Goal: Check status: Check status

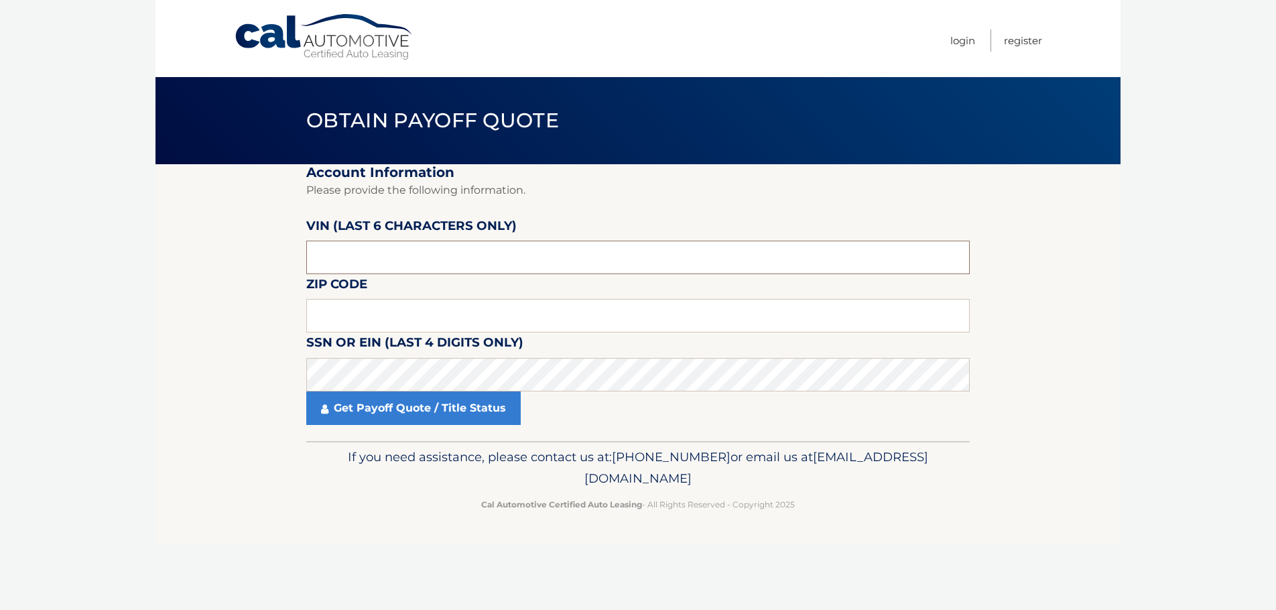
click at [489, 265] on input "text" at bounding box center [637, 258] width 663 height 34
type input "p*****"
click at [326, 261] on input "50870*" at bounding box center [637, 258] width 663 height 34
type input "501870"
click at [449, 311] on input "text" at bounding box center [637, 316] width 663 height 34
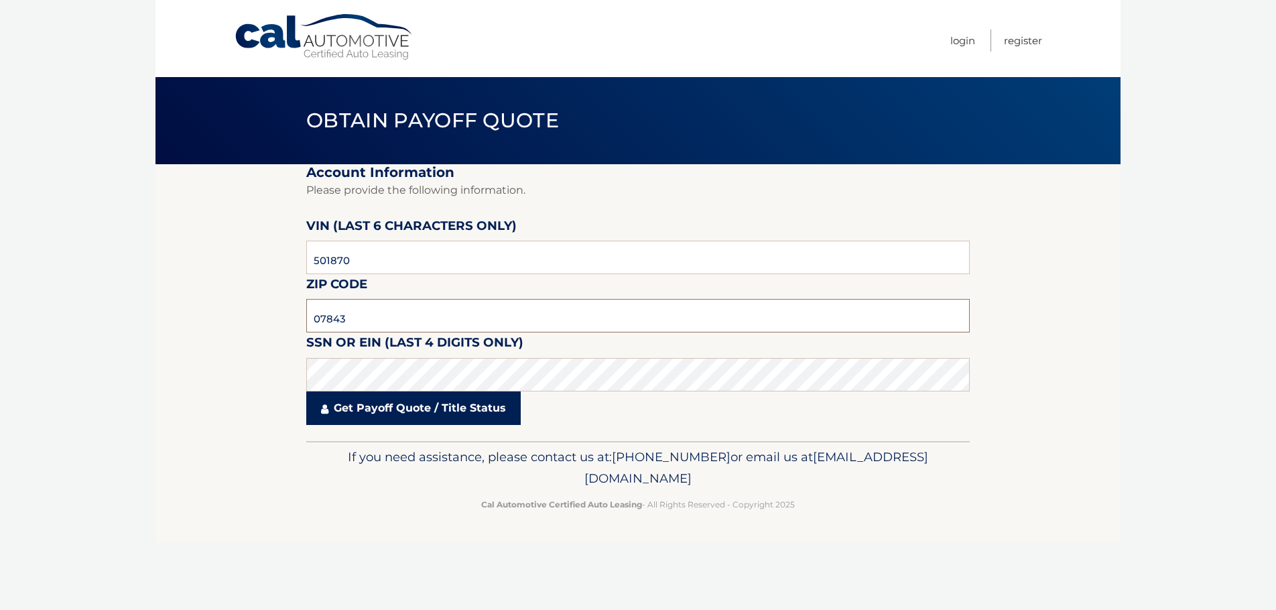
type input "07843"
click at [395, 414] on link "Get Payoff Quote / Title Status" at bounding box center [413, 408] width 214 height 34
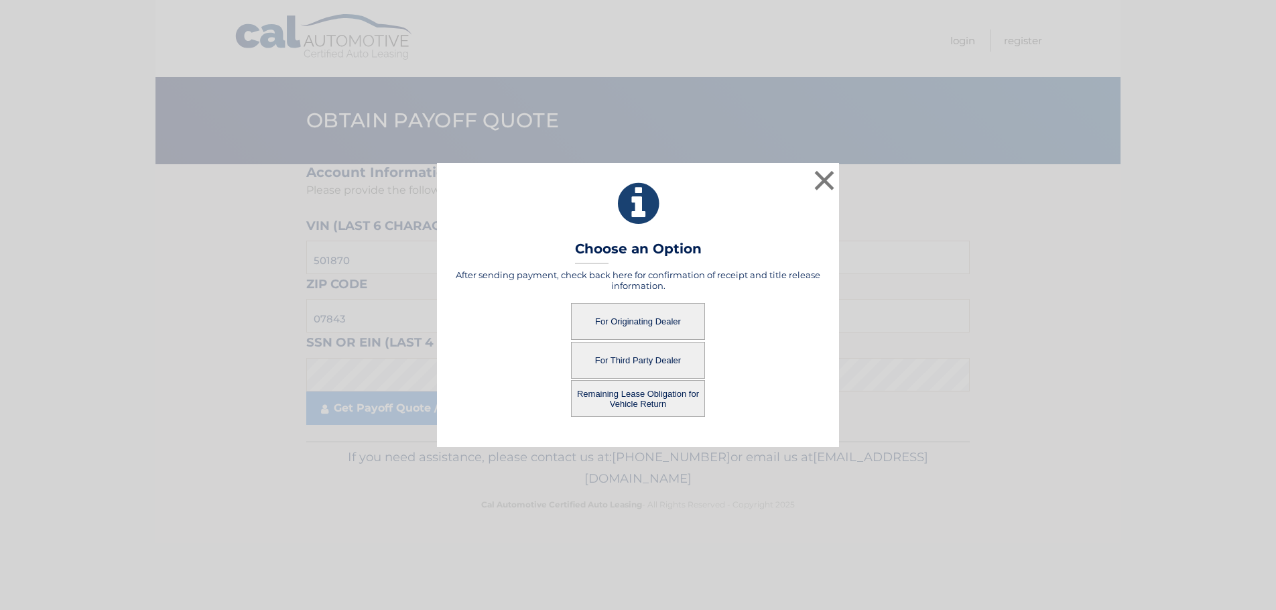
click at [673, 318] on button "For Originating Dealer" at bounding box center [638, 321] width 134 height 37
click at [653, 319] on button "For Originating Dealer" at bounding box center [638, 321] width 134 height 37
